Goal: Navigation & Orientation: Find specific page/section

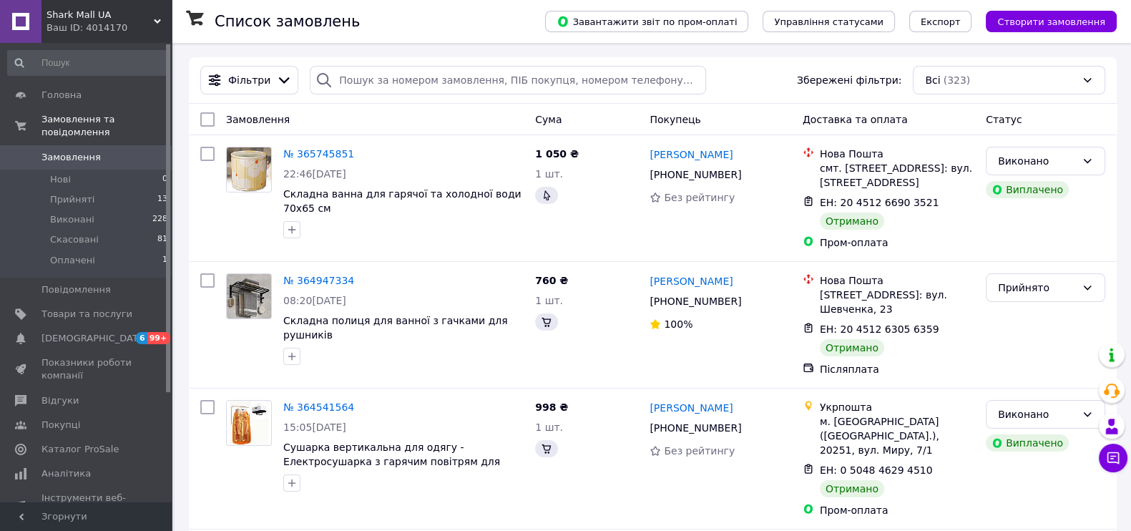
click at [140, 23] on div "Ваш ID: 4014170" at bounding box center [109, 27] width 125 height 13
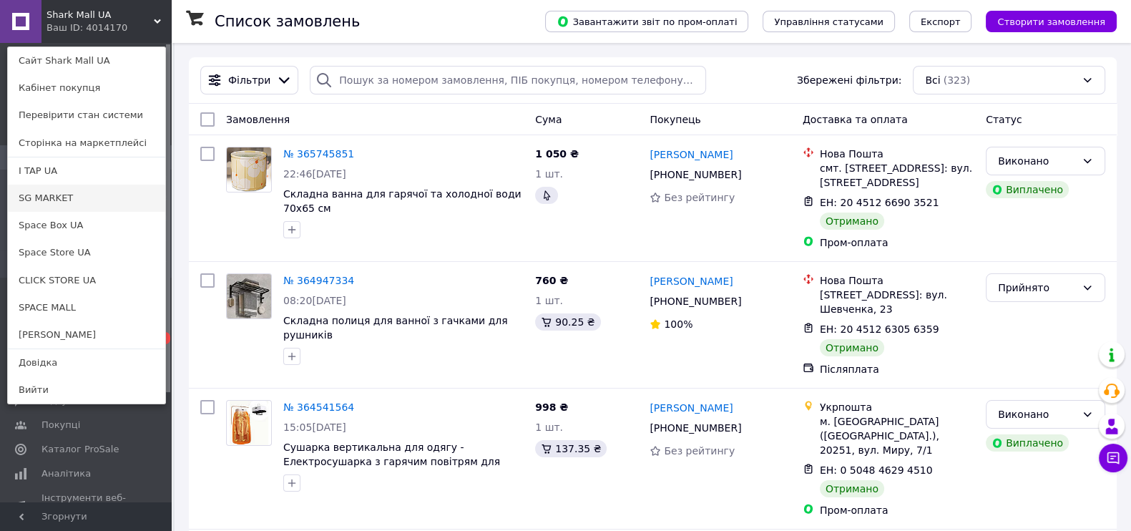
click at [82, 197] on link "SG MARKET" at bounding box center [86, 198] width 157 height 27
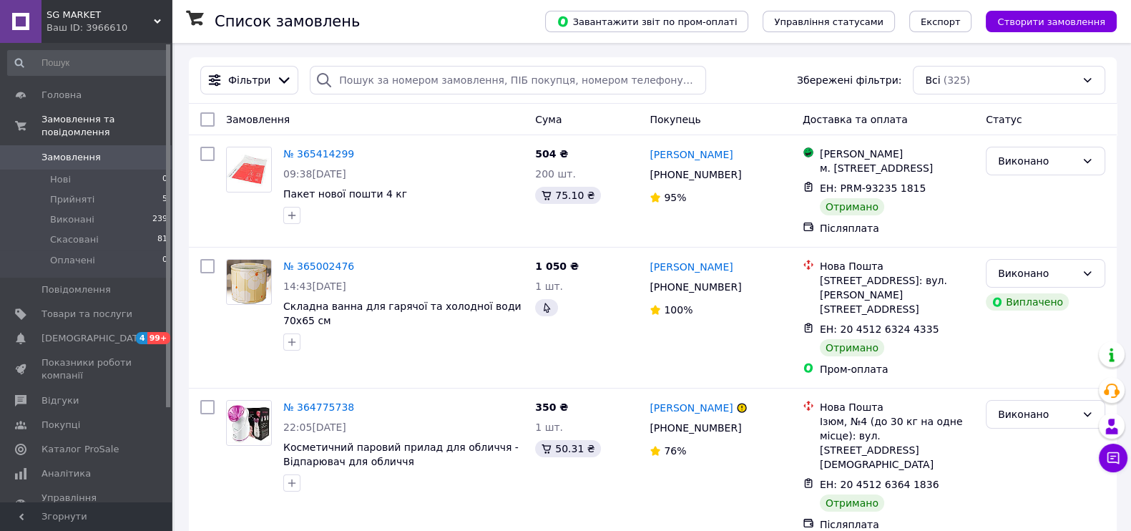
click at [140, 14] on span "SG MARKET" at bounding box center [100, 15] width 107 height 13
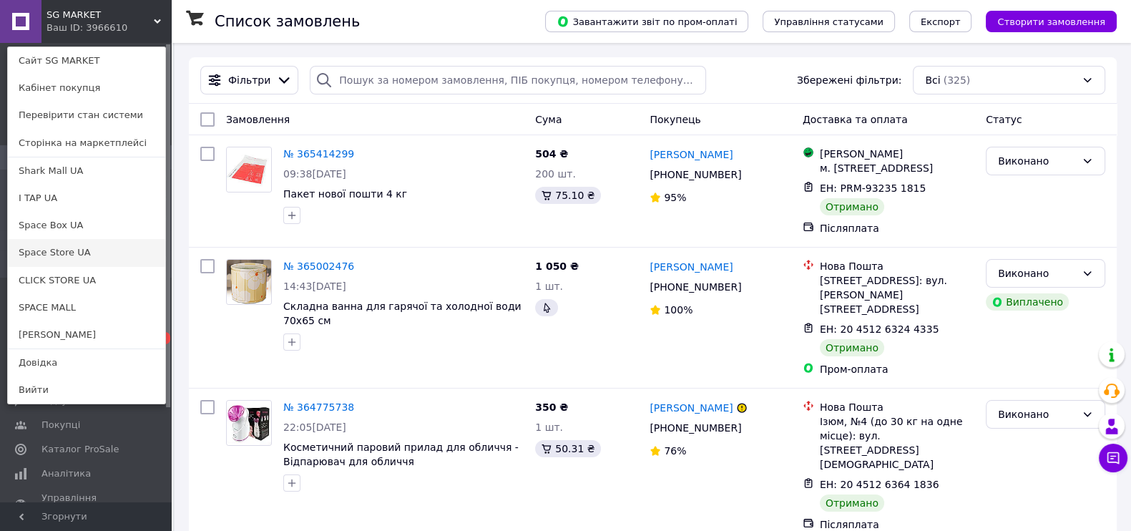
click at [59, 245] on link "Space Store UA" at bounding box center [86, 252] width 157 height 27
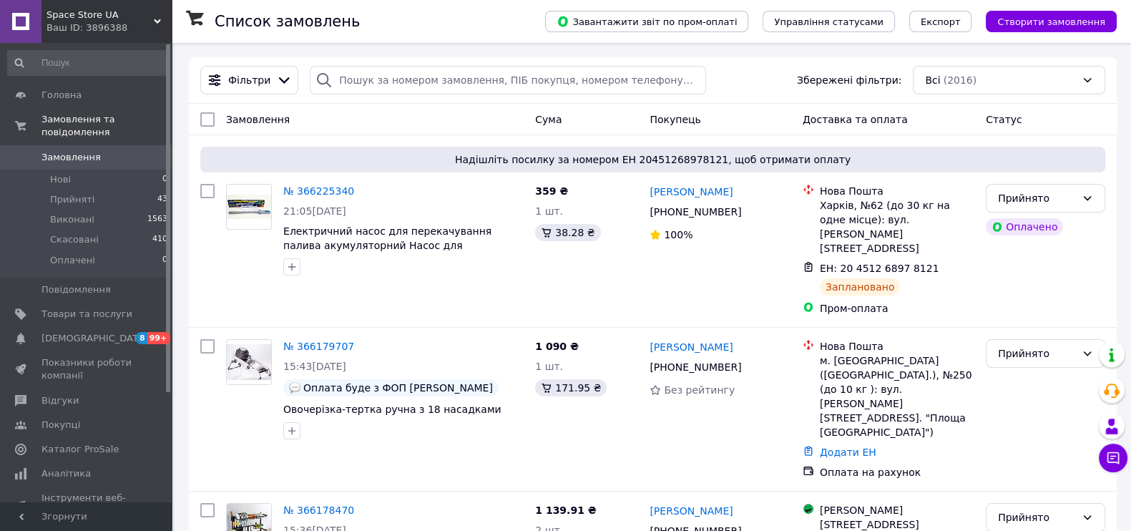
click at [147, 22] on div "Ваш ID: 3896388" at bounding box center [109, 27] width 125 height 13
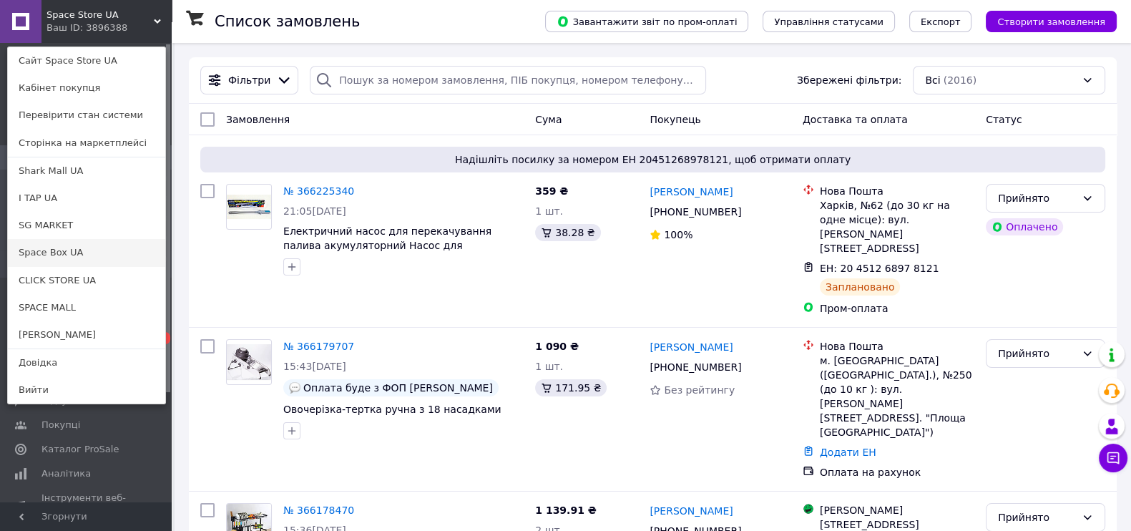
click at [81, 261] on link "Space Box UA" at bounding box center [86, 252] width 157 height 27
